Goal: Task Accomplishment & Management: Use online tool/utility

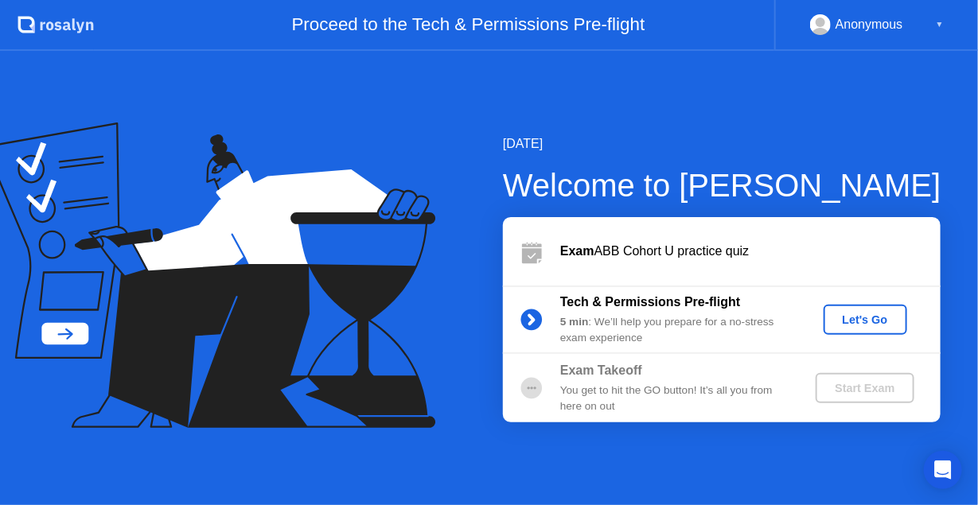
click at [871, 324] on div "Let's Go" at bounding box center [865, 319] width 71 height 13
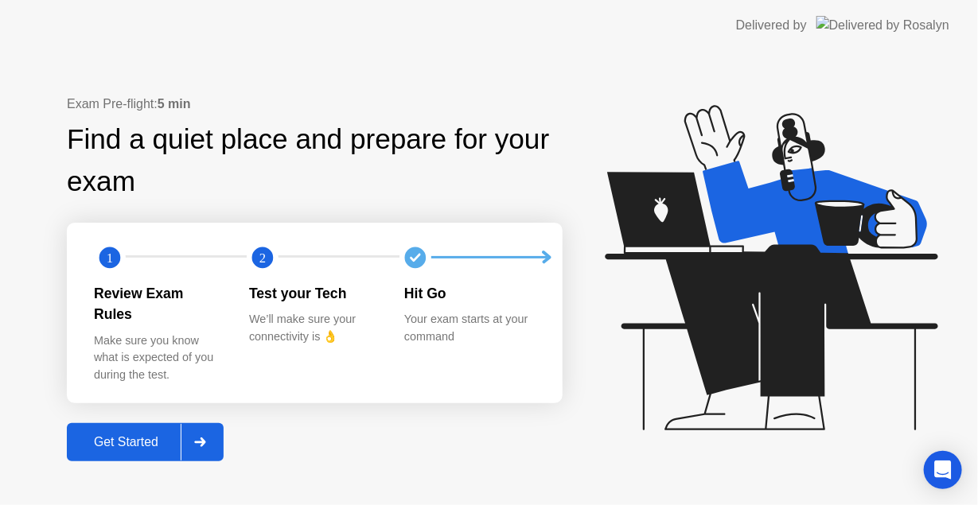
click at [193, 433] on div at bounding box center [200, 442] width 38 height 37
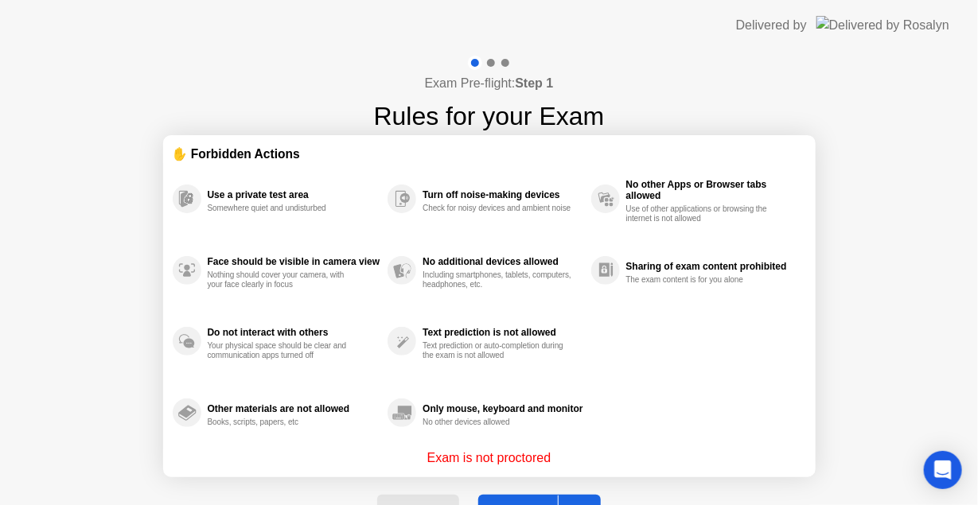
click at [574, 497] on div at bounding box center [577, 514] width 38 height 37
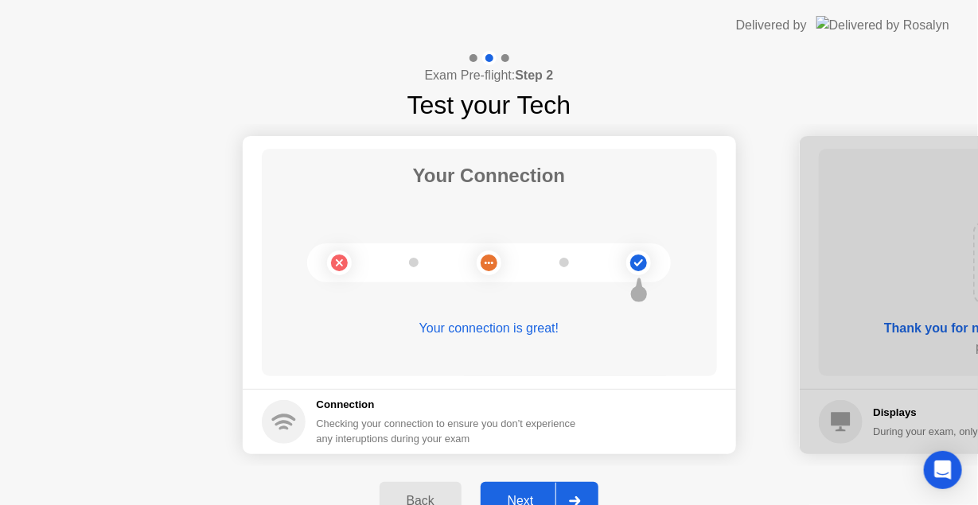
click at [574, 497] on icon at bounding box center [575, 501] width 12 height 10
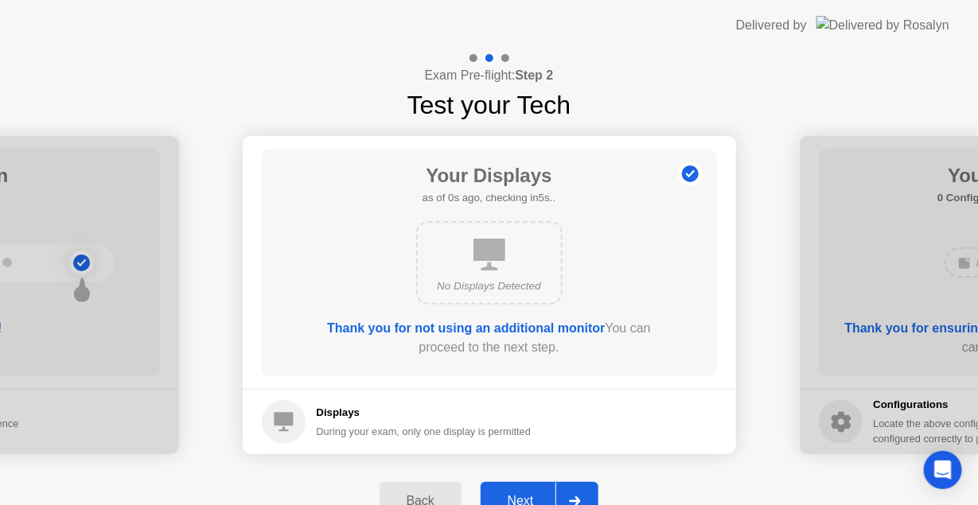
click at [576, 493] on div at bounding box center [574, 501] width 38 height 37
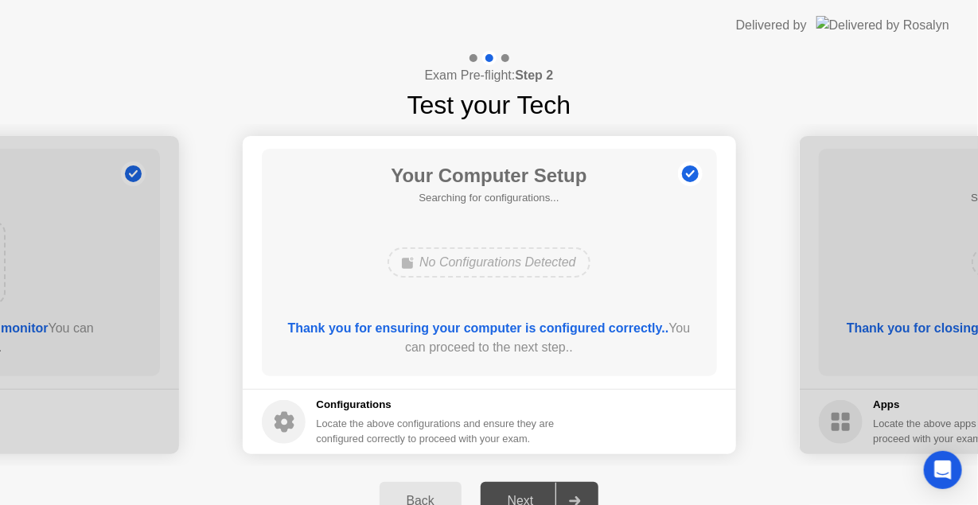
click at [576, 493] on div at bounding box center [574, 501] width 38 height 37
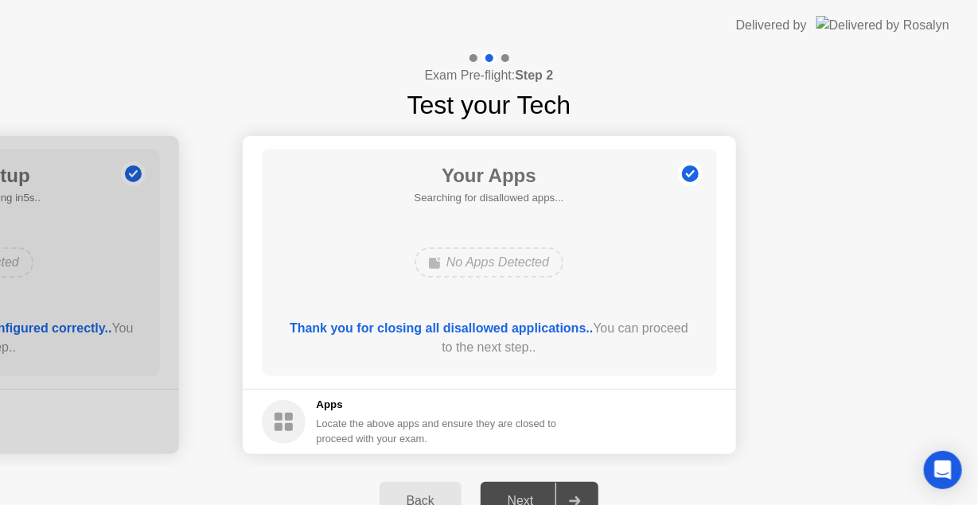
click at [576, 493] on div at bounding box center [574, 501] width 38 height 37
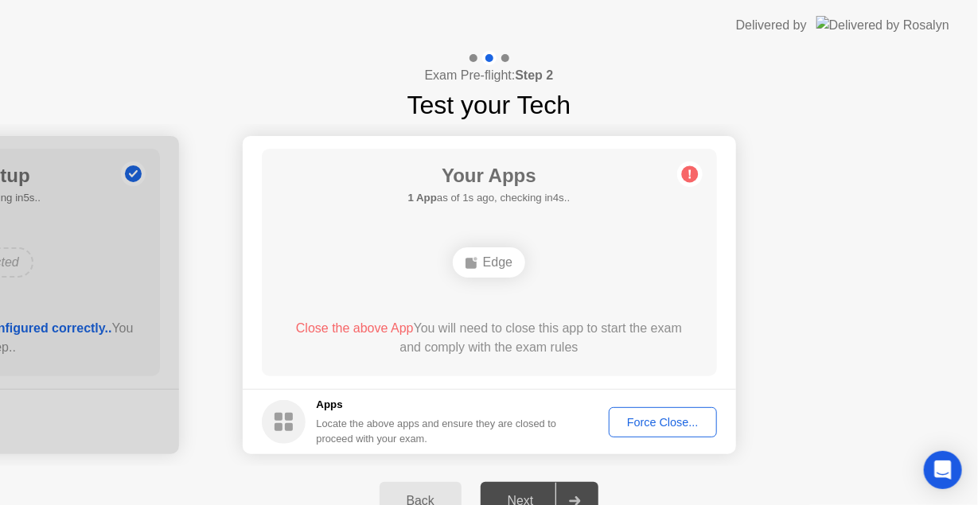
click at [633, 436] on button "Force Close..." at bounding box center [662, 422] width 108 height 30
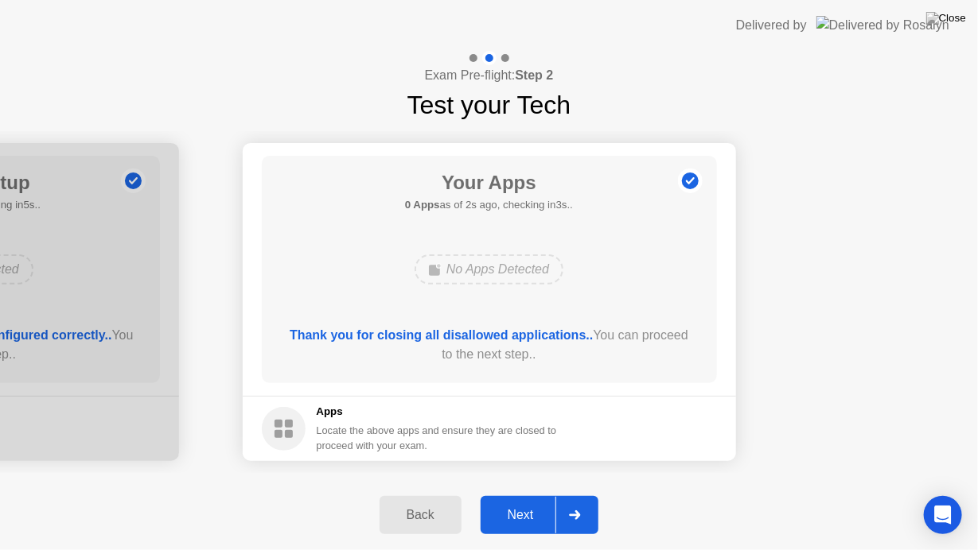
click at [523, 504] on div "Next" at bounding box center [520, 515] width 71 height 14
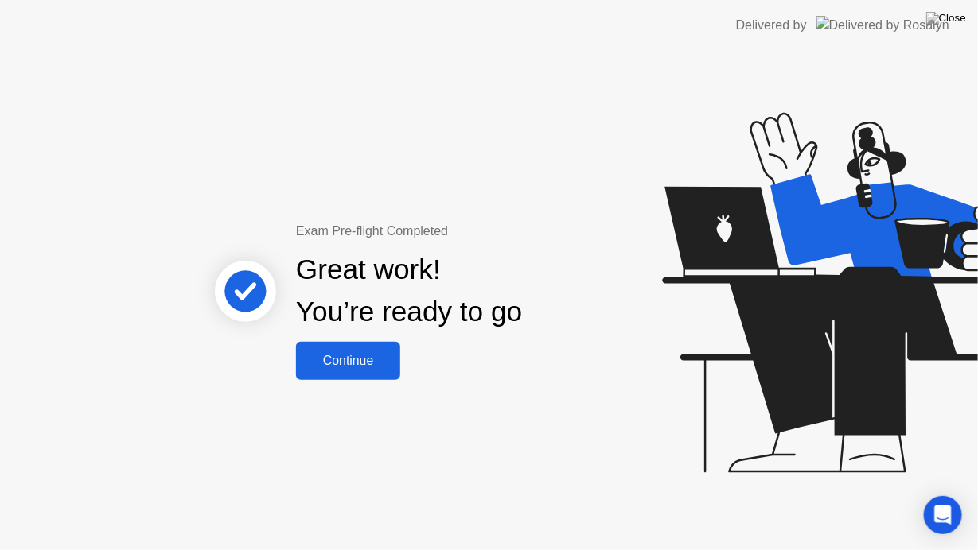
click at [371, 363] on div "Continue" at bounding box center [348, 361] width 95 height 14
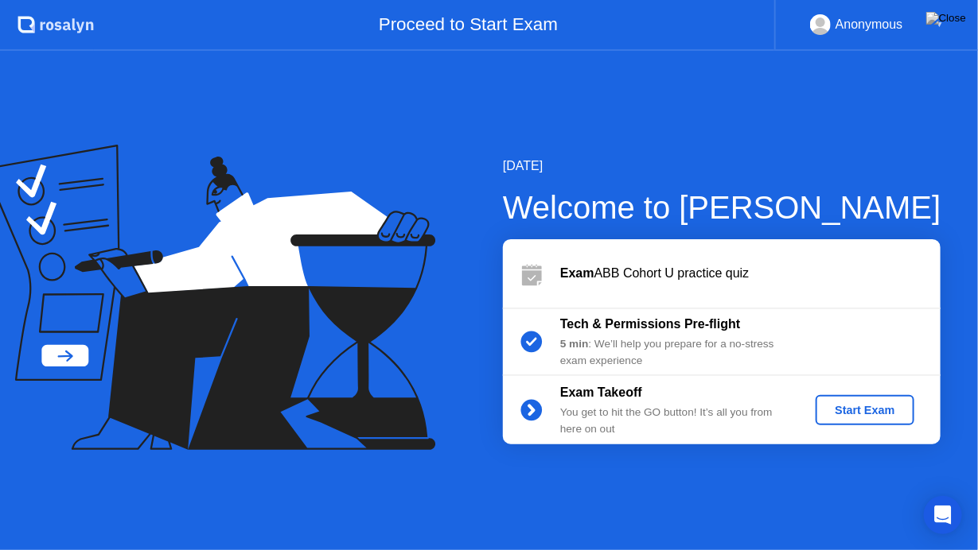
click at [881, 417] on div "Start Exam" at bounding box center [864, 410] width 85 height 13
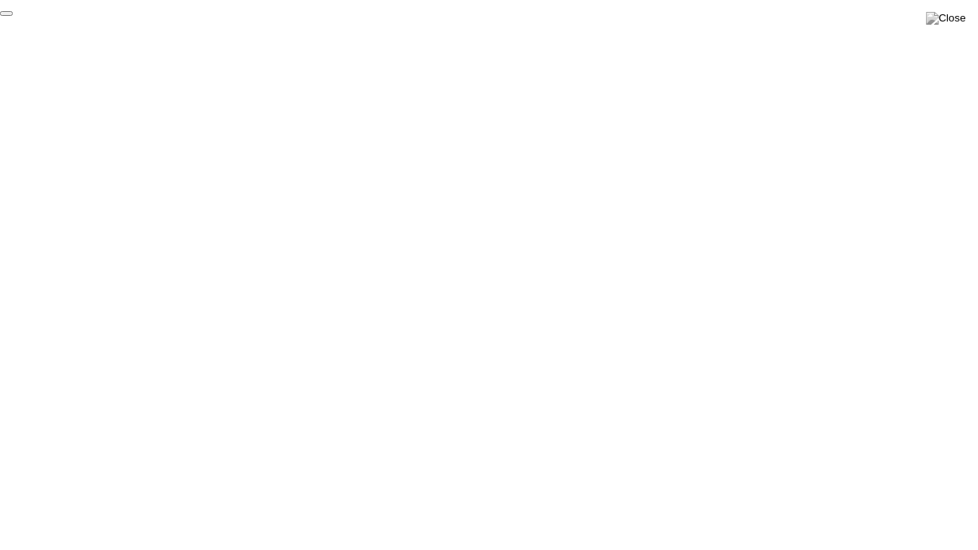
click div "End Proctoring Session"
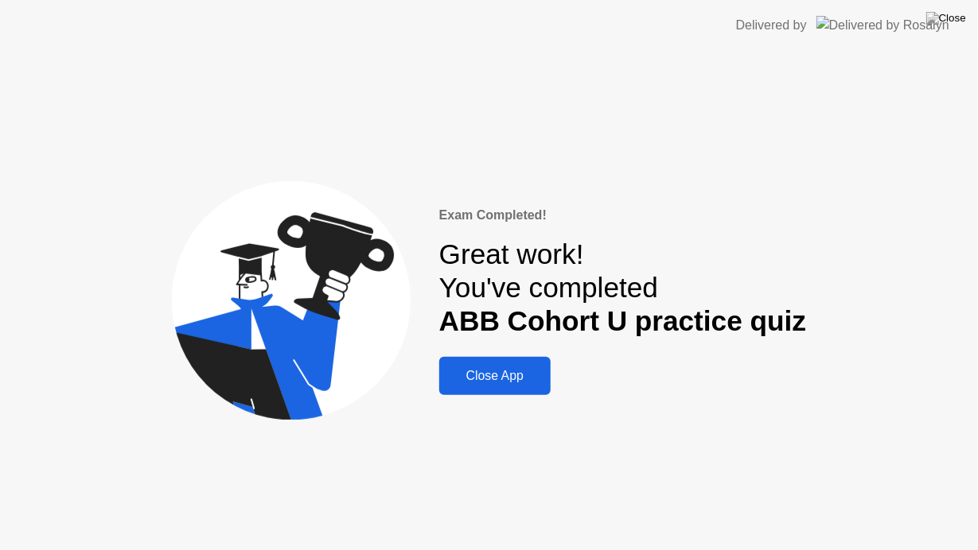
click at [526, 379] on div "Close App" at bounding box center [495, 376] width 102 height 14
